Goal: Check status: Check status

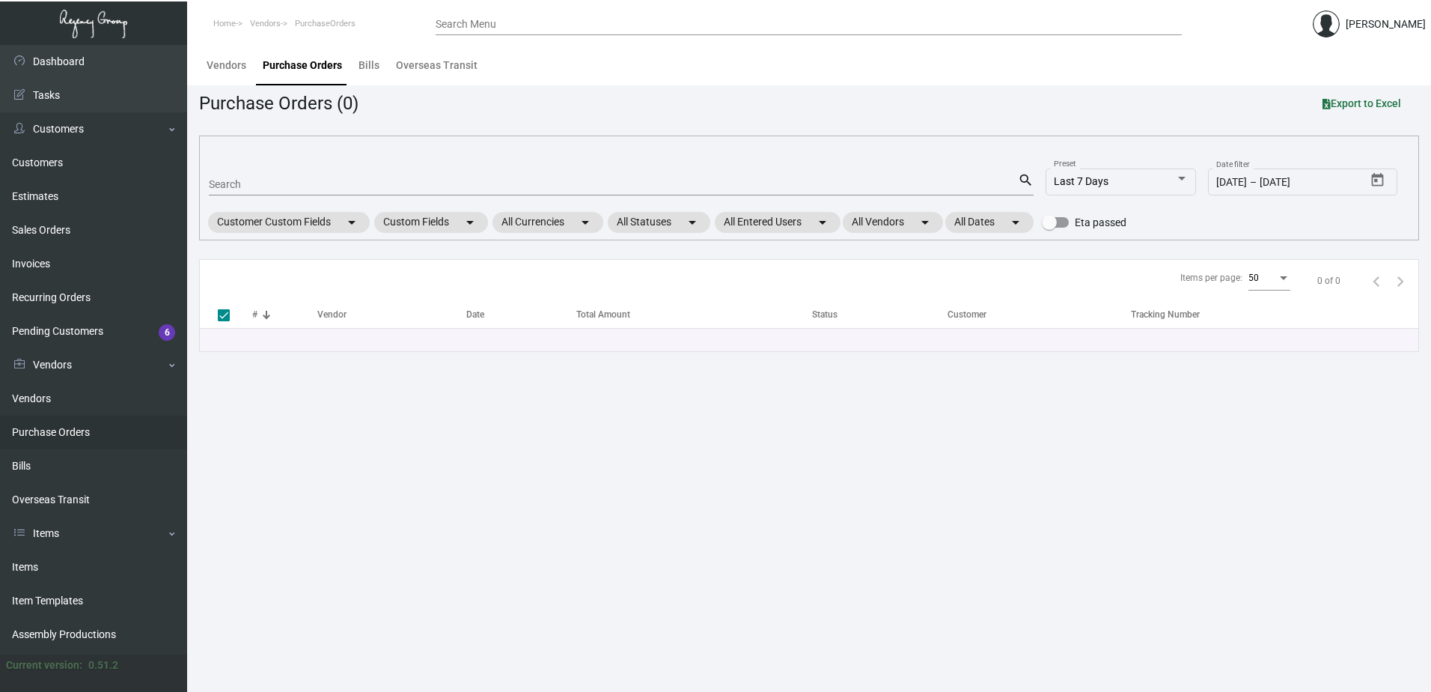
click at [421, 174] on div "Search" at bounding box center [613, 183] width 809 height 23
click at [424, 181] on input "Search" at bounding box center [613, 185] width 809 height 12
type input "100534"
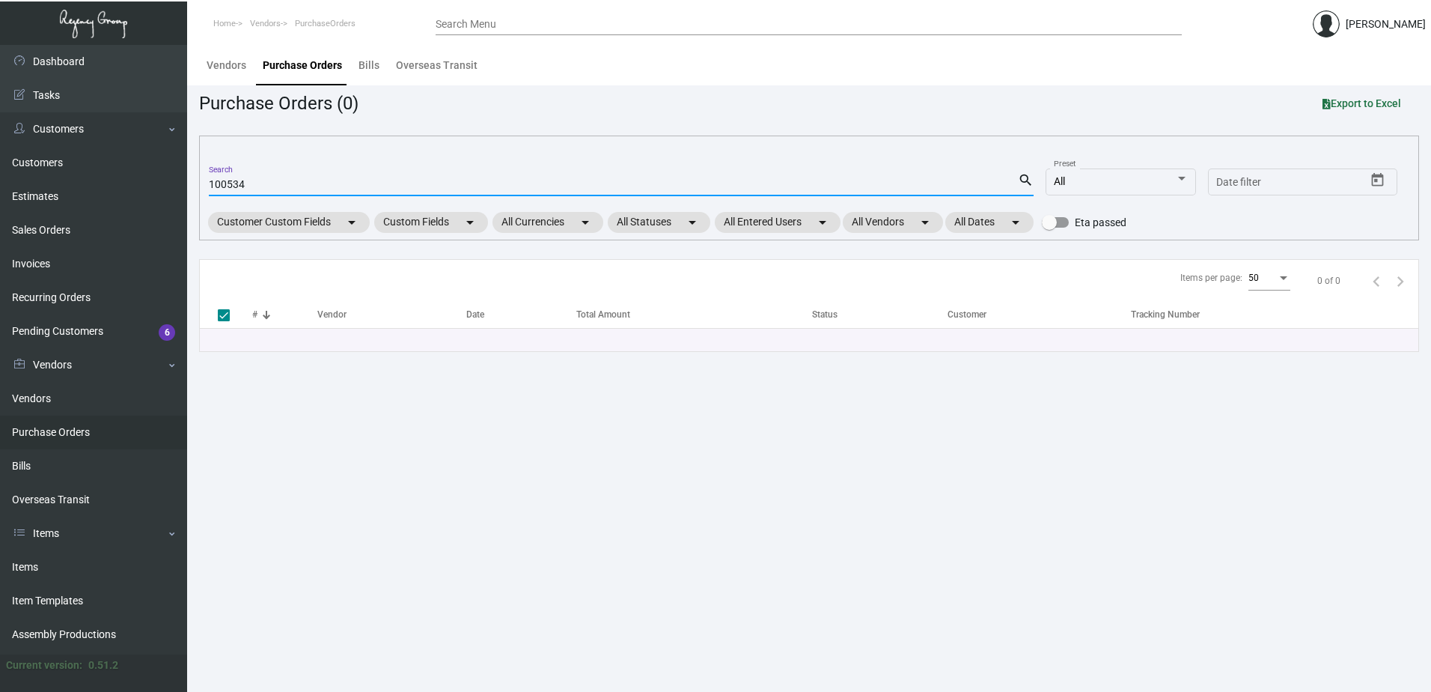
checkbox input "false"
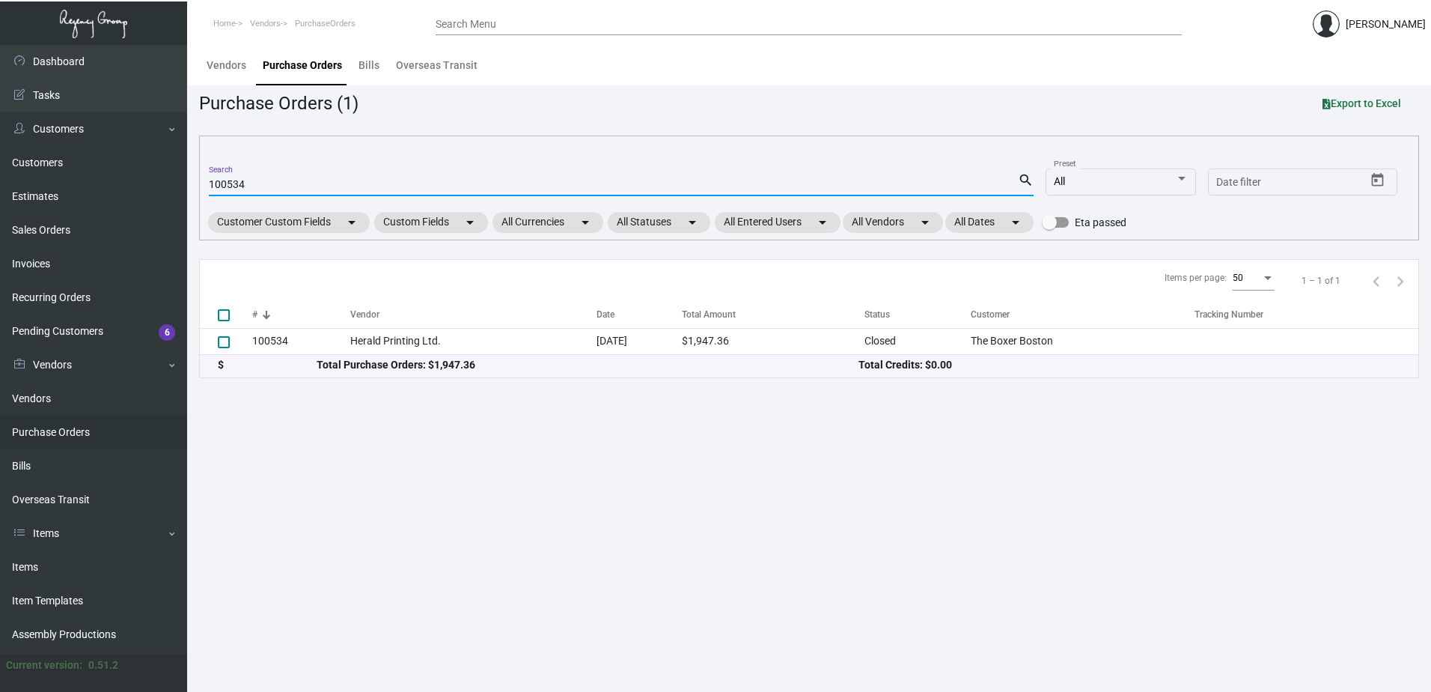
click at [233, 189] on input "100534" at bounding box center [613, 185] width 809 height 12
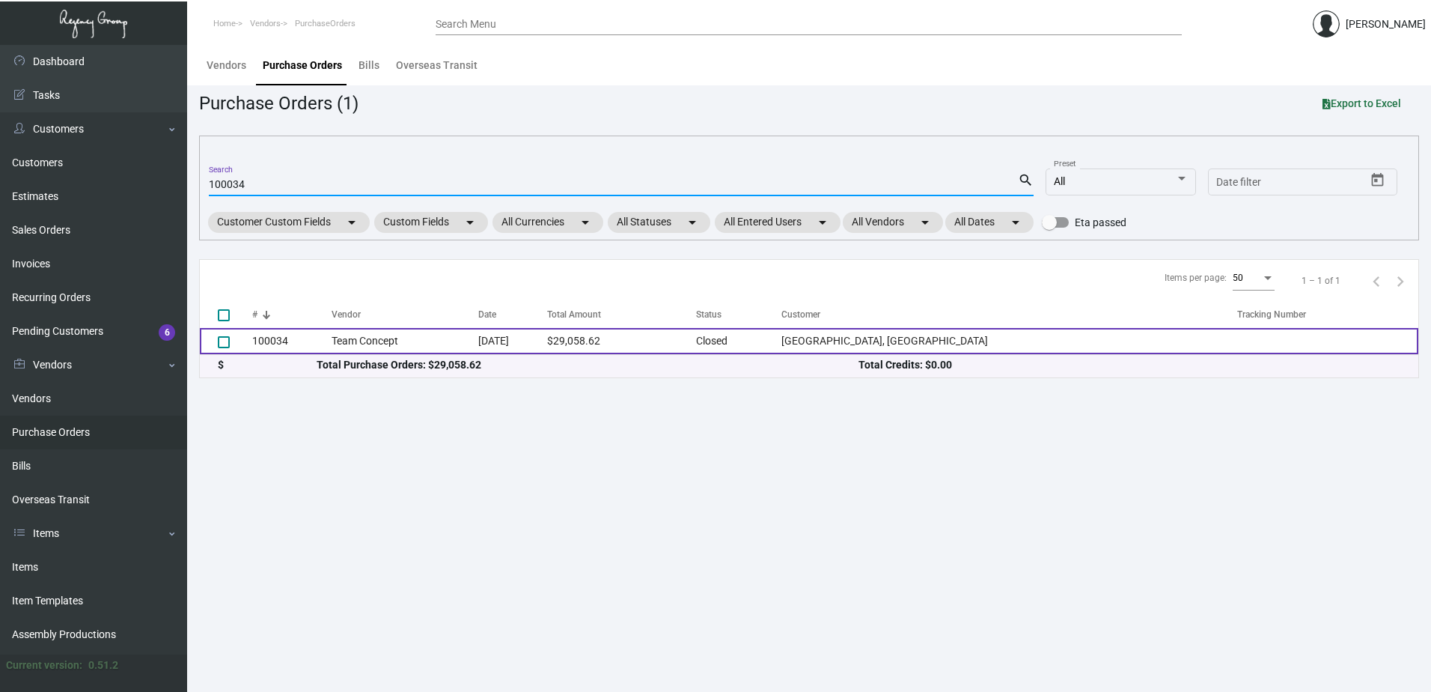
type input "100034"
click at [536, 341] on td "[DATE]" at bounding box center [513, 341] width 70 height 26
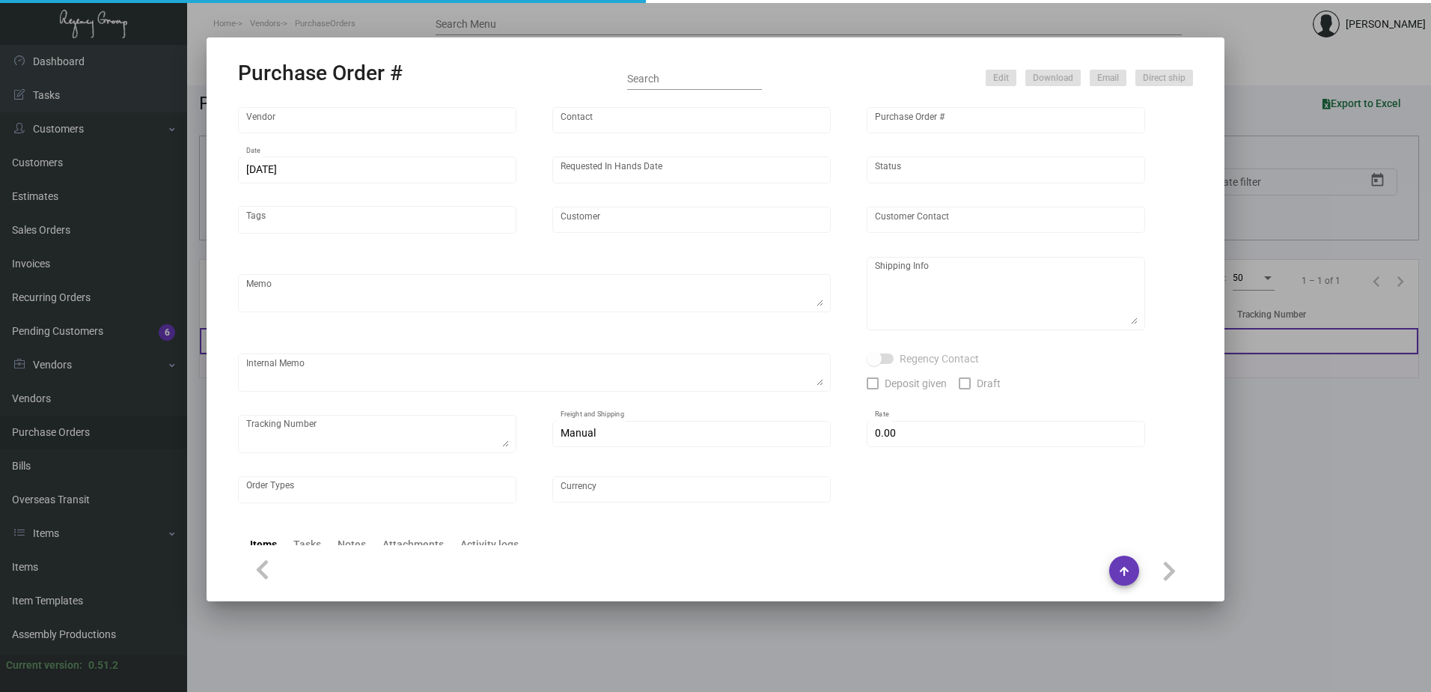
type input "Team Concept"
type input "[PERSON_NAME]"
type input "100034"
type input "[DATE]"
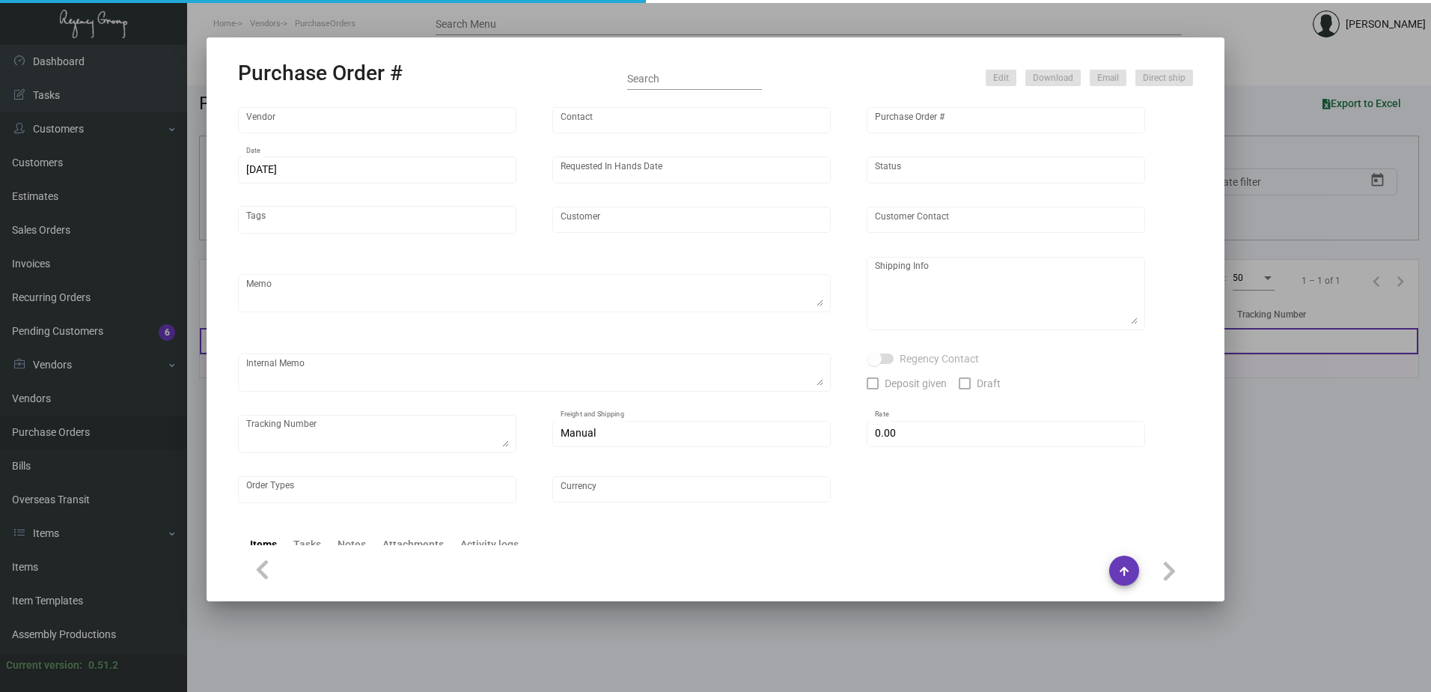
type input "[GEOGRAPHIC_DATA], [GEOGRAPHIC_DATA]"
type input "[PERSON_NAME]"
type textarea "***ANY PRICE DISCREPANCY MUST BE CALLED OUT PRIOR TO PROCEEDING WITH THIS ORDER…"
type textarea "[GEOGRAPHIC_DATA], [GEOGRAPHIC_DATA] - [GEOGRAPHIC_DATA][PERSON_NAME] [STREET_A…"
type textarea "[DATE] - Envelope stock - 65# [DATE] vellum yellow cover was discontinued so su…"
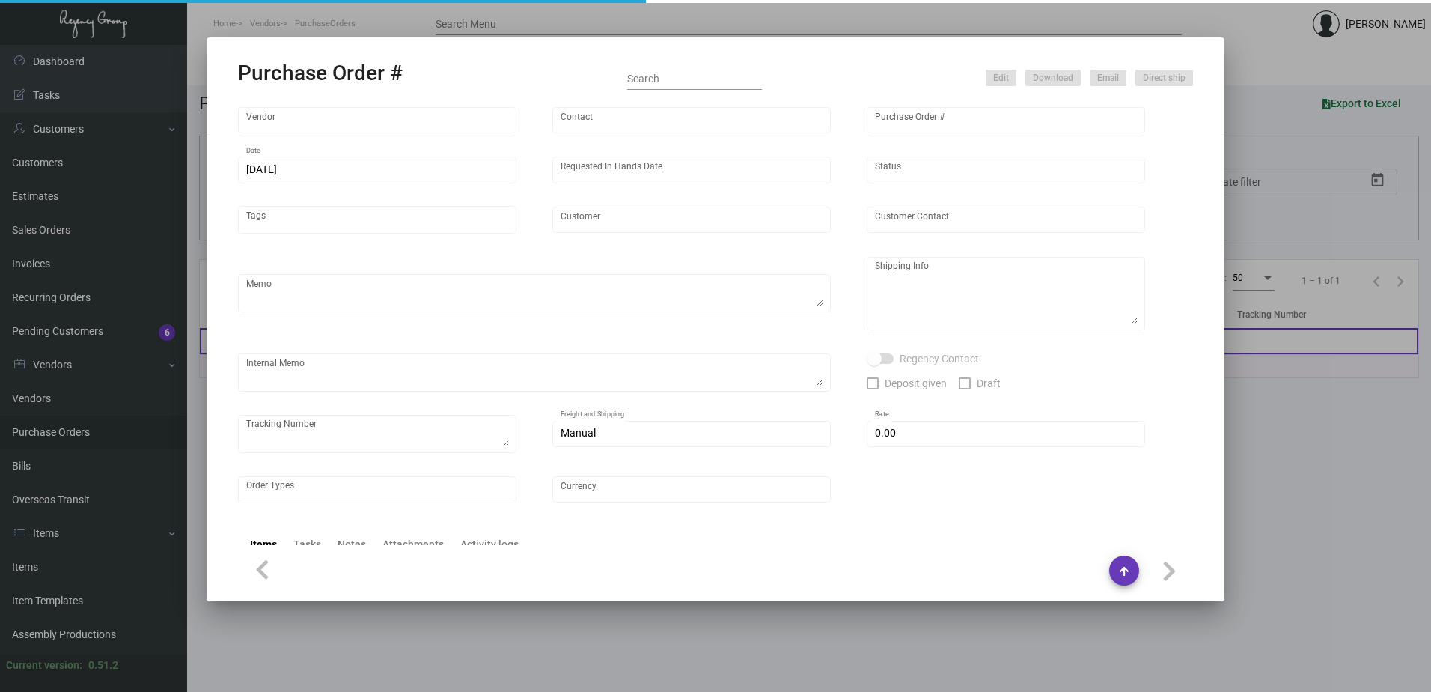
type input "$ 5.00"
type input "United States Dollar $"
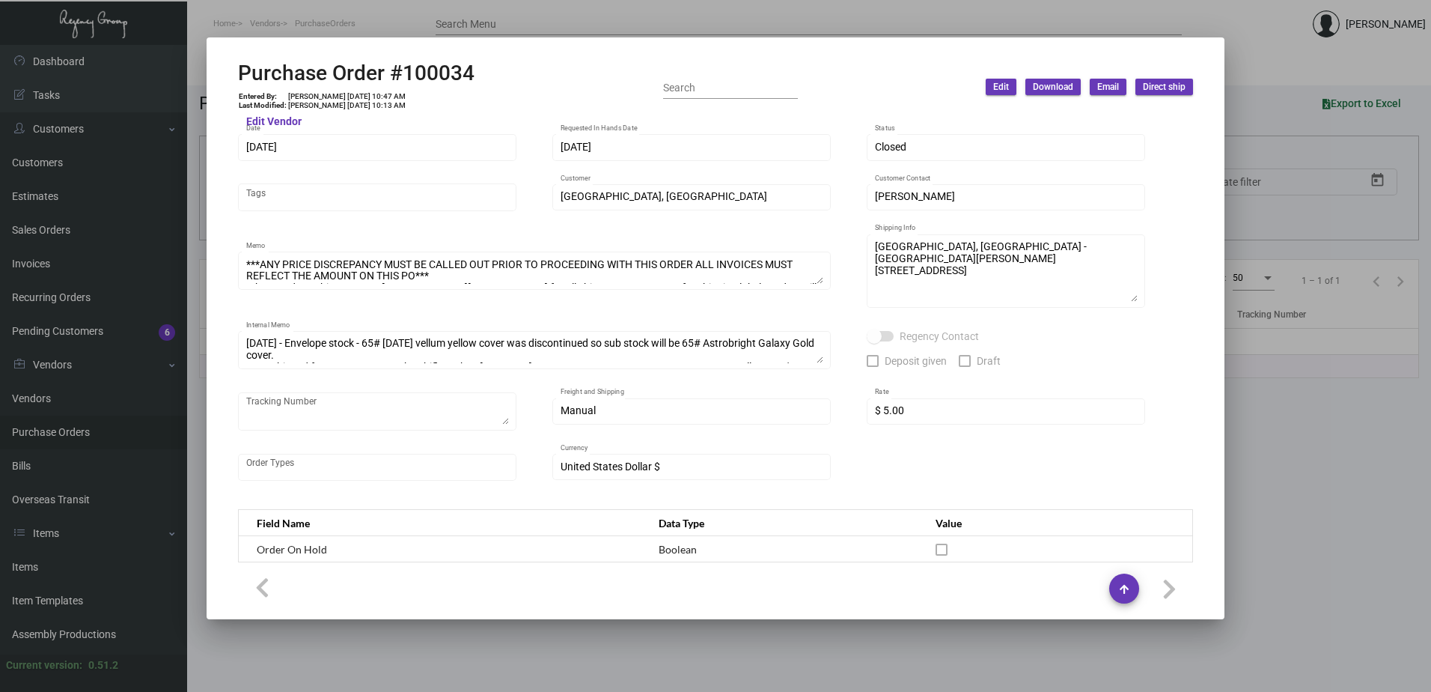
scroll to position [75, 0]
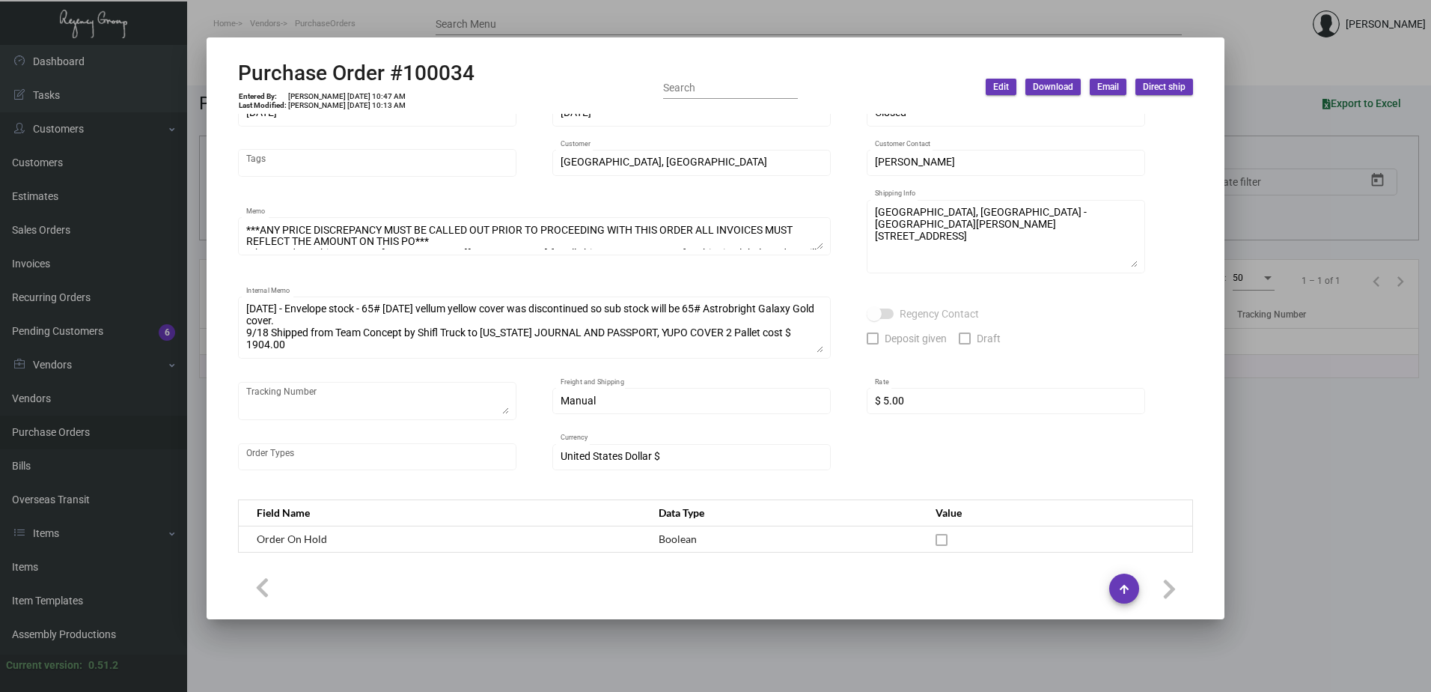
click at [845, 336] on div "Team Concept Vendor Edit Vendor [PERSON_NAME] Contact 100034 Purchase Order # […" at bounding box center [715, 267] width 955 height 439
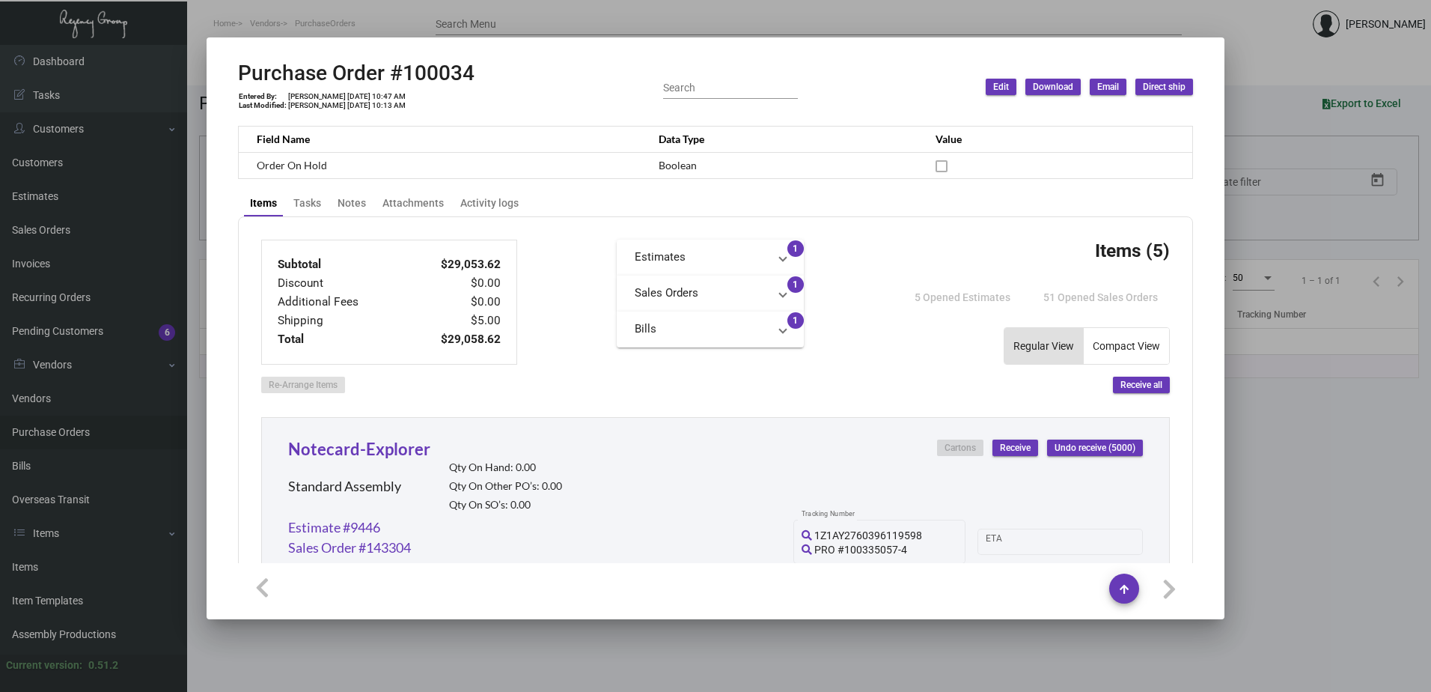
scroll to position [674, 0]
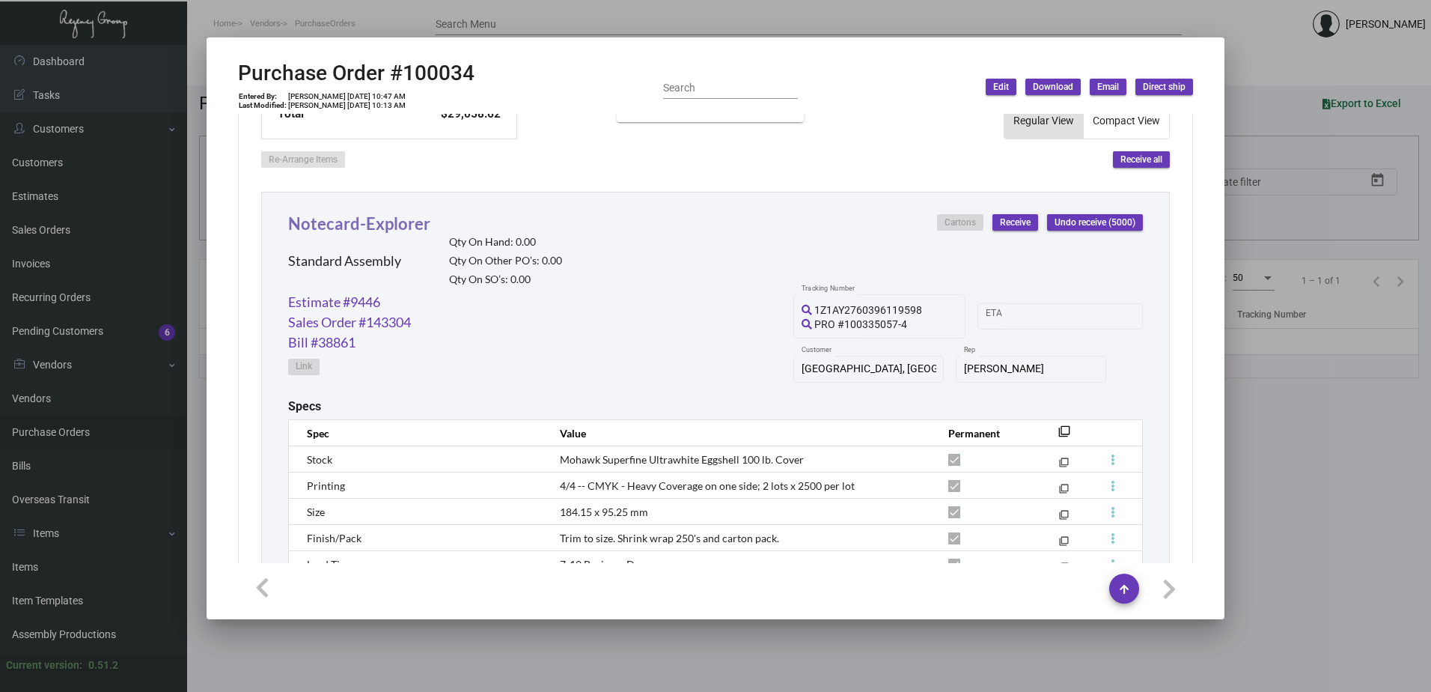
click at [384, 221] on link "Notecard-Explorer" at bounding box center [359, 223] width 142 height 20
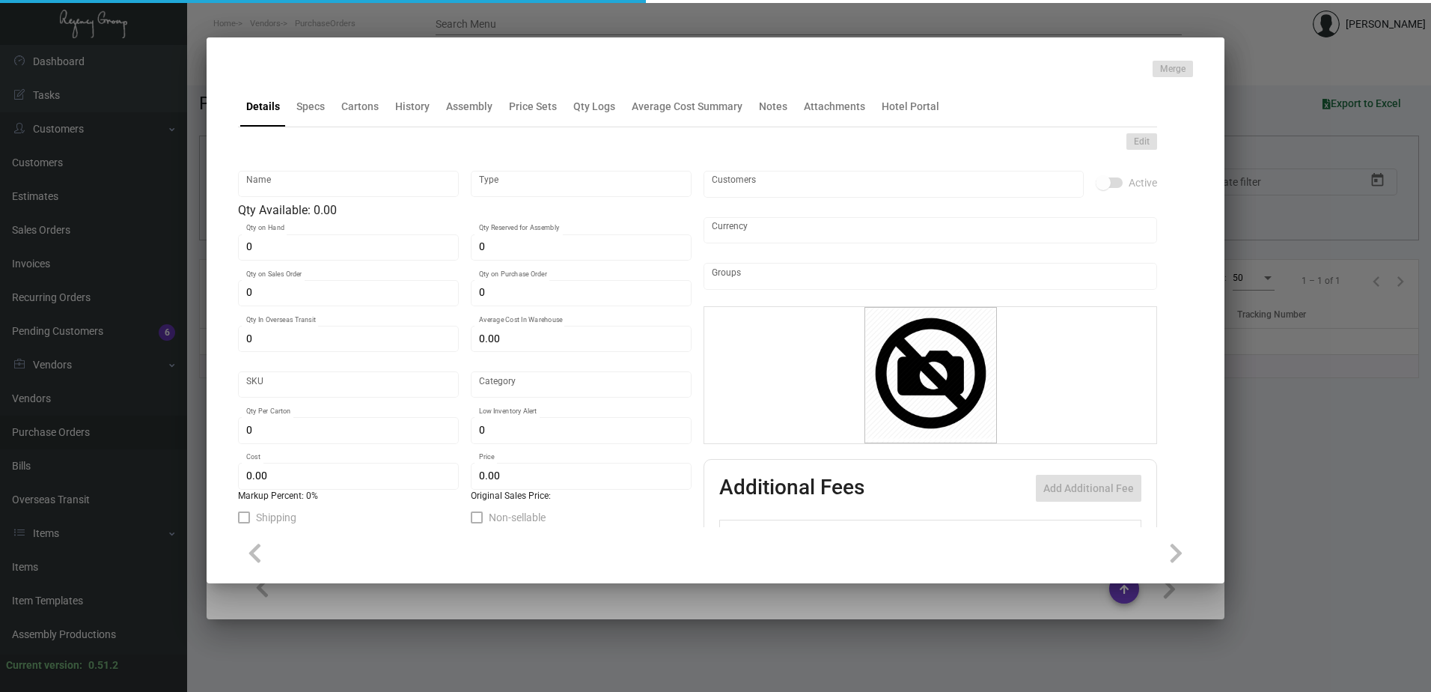
type input "Notecard-Explorer"
type input "Standard Assembly"
type input "$ 0.00"
type input "Standard"
type input "$ 0.25249"
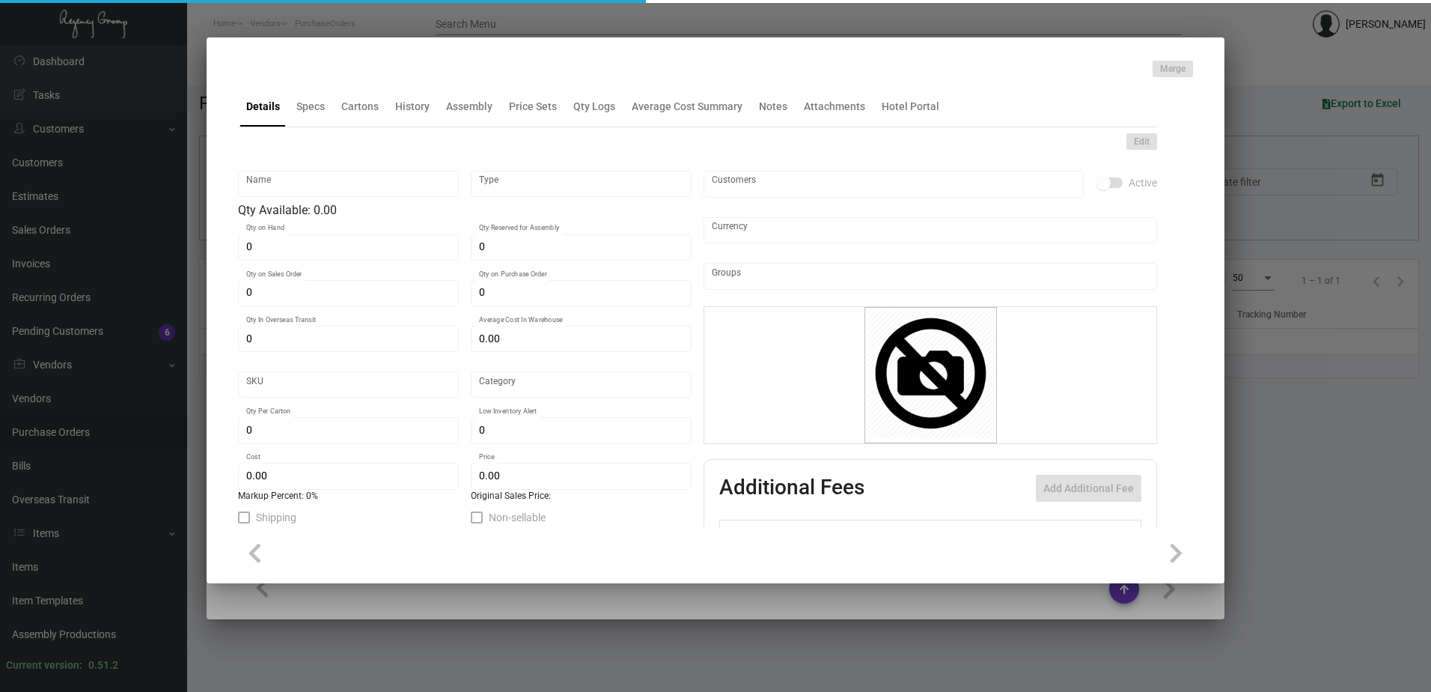
type input "$ 0.44"
checkbox input "true"
type input "United States Dollar $"
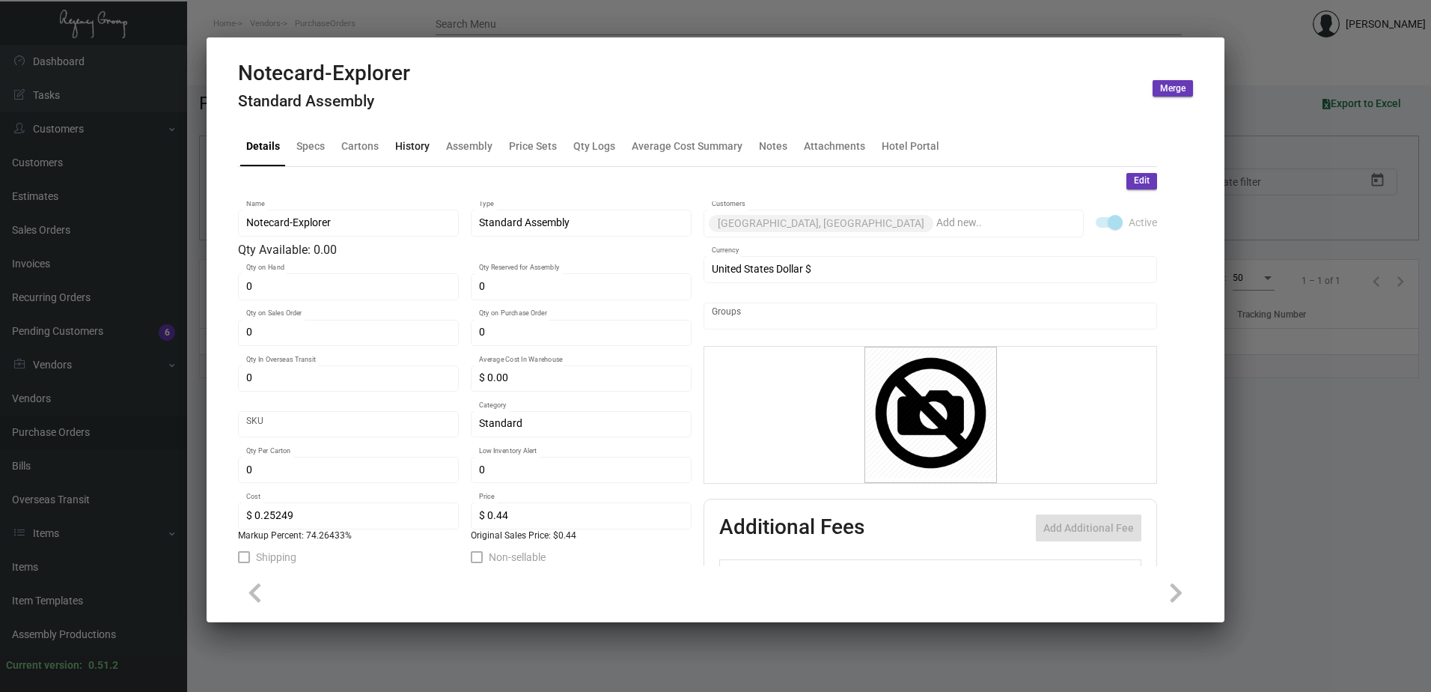
click at [408, 146] on div "History" at bounding box center [412, 146] width 34 height 16
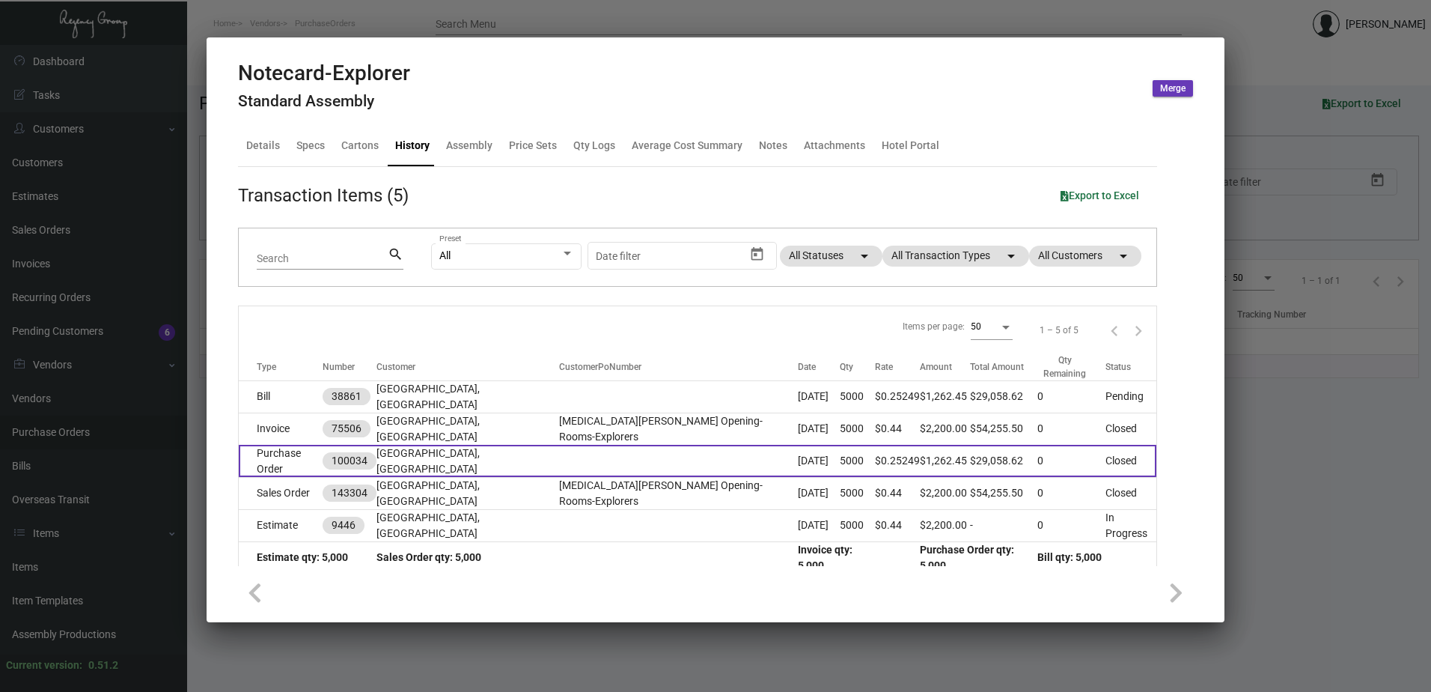
click at [457, 445] on td "[GEOGRAPHIC_DATA], [GEOGRAPHIC_DATA]" at bounding box center [468, 461] width 183 height 32
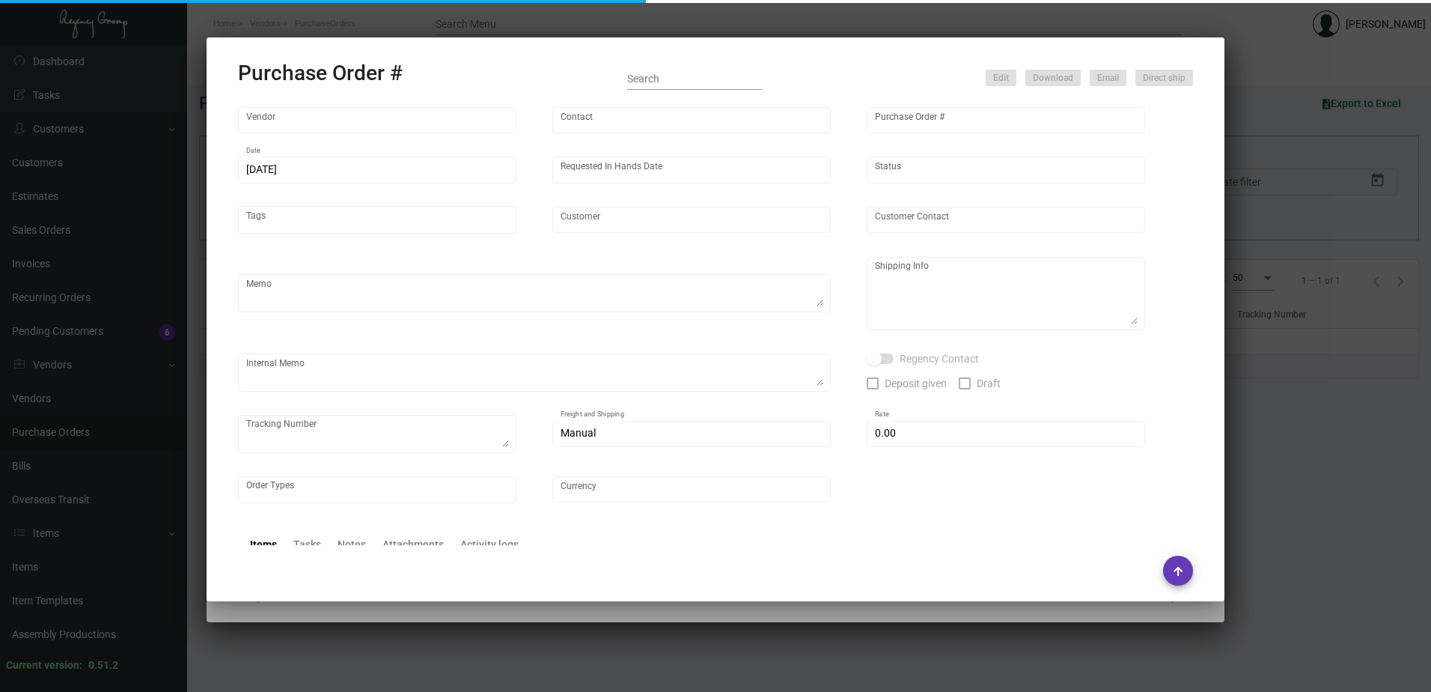
type input "Team Concept"
type input "[PERSON_NAME]"
type input "100034"
type input "[DATE]"
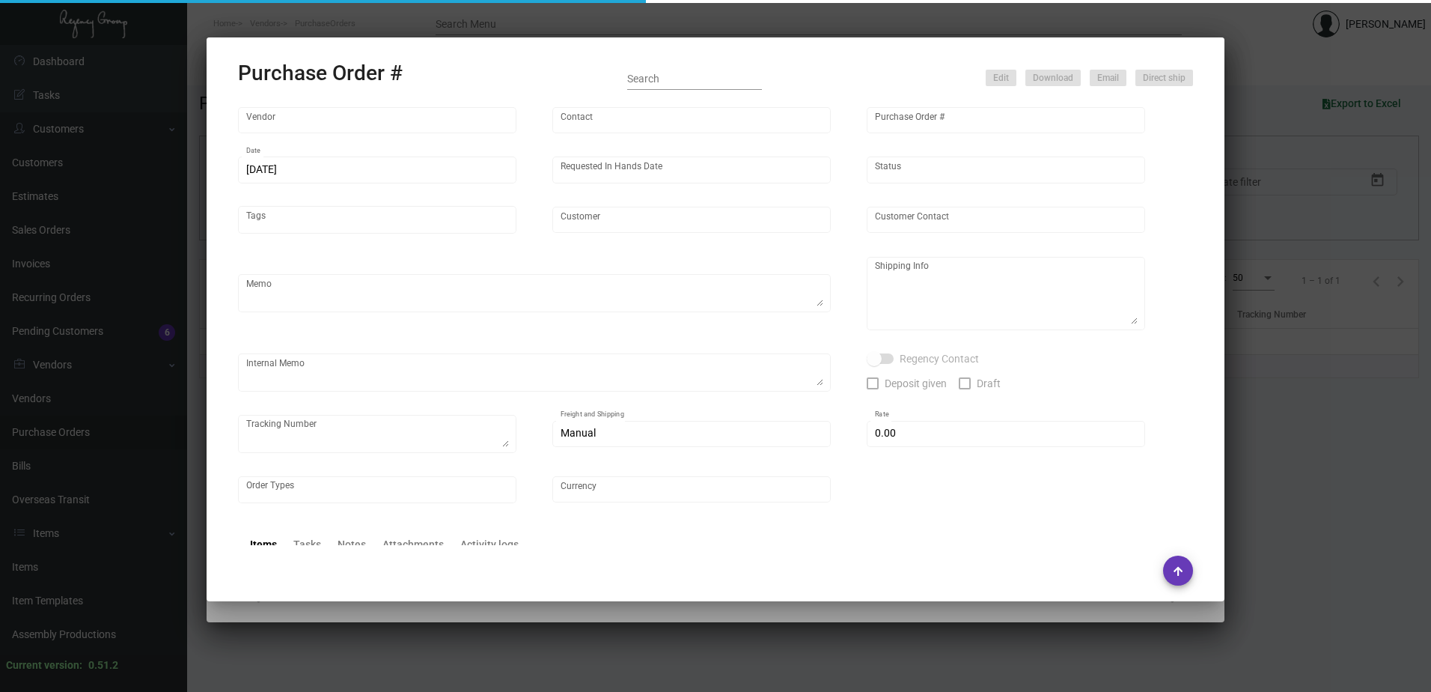
type input "[GEOGRAPHIC_DATA], [GEOGRAPHIC_DATA]"
type input "[PERSON_NAME]"
type textarea "***ANY PRICE DISCREPANCY MUST BE CALLED OUT PRIOR TO PROCEEDING WITH THIS ORDER…"
type textarea "[GEOGRAPHIC_DATA], [GEOGRAPHIC_DATA] - [GEOGRAPHIC_DATA][PERSON_NAME] [STREET_A…"
type textarea "[DATE] - Envelope stock - 65# [DATE] vellum yellow cover was discontinued so su…"
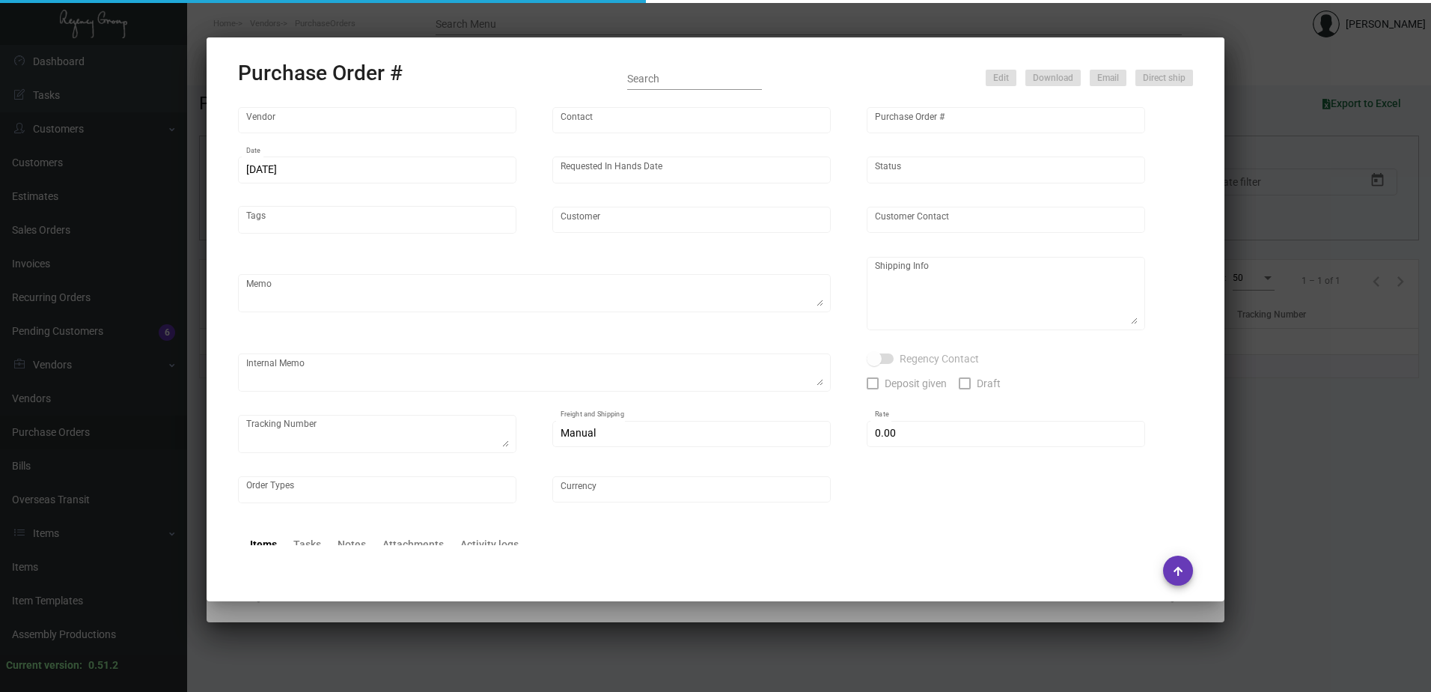
type input "$ 5.00"
type input "United States Dollar $"
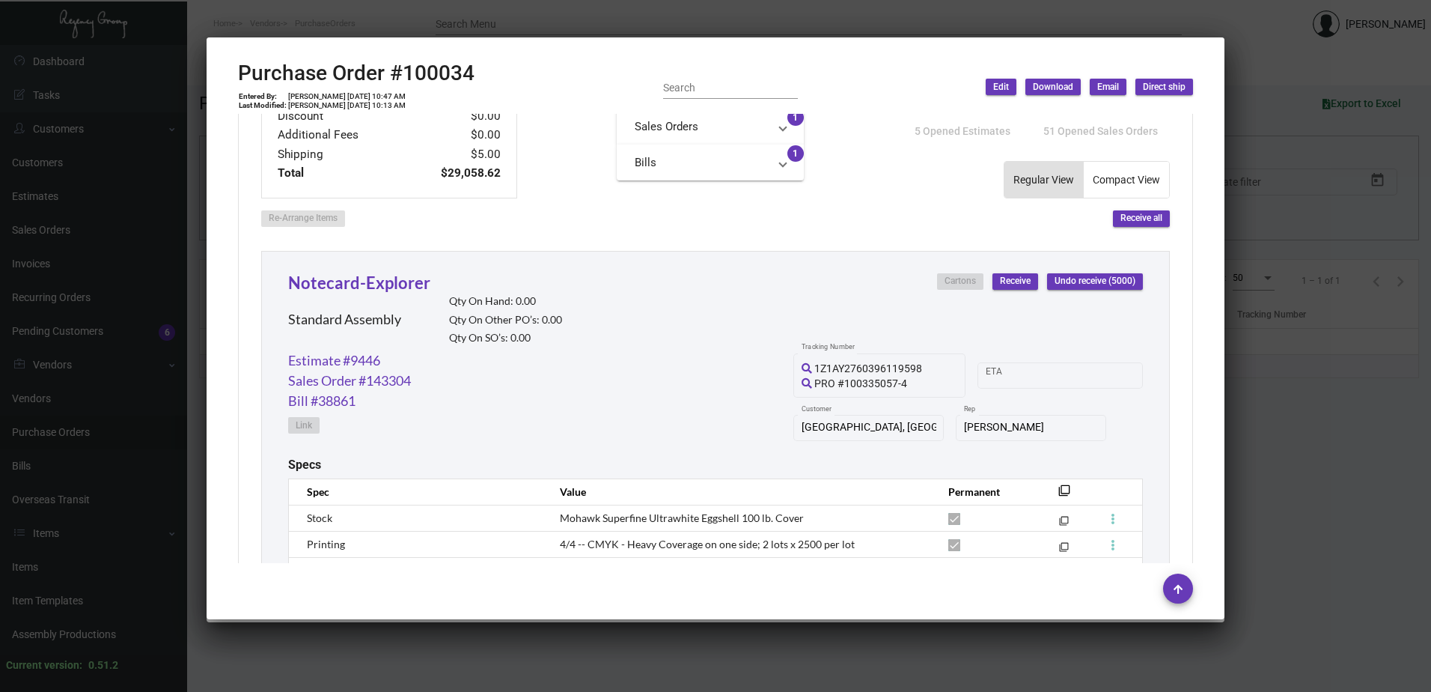
scroll to position [823, 0]
